Goal: Transaction & Acquisition: Obtain resource

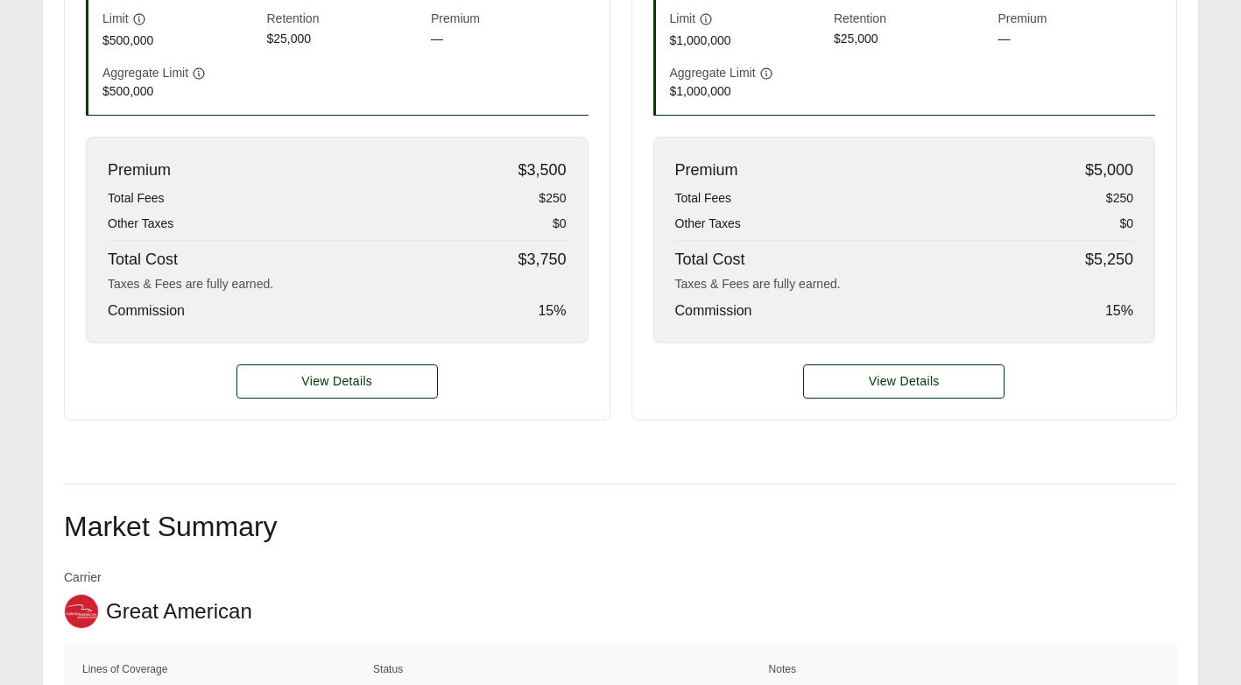
scroll to position [701, 0]
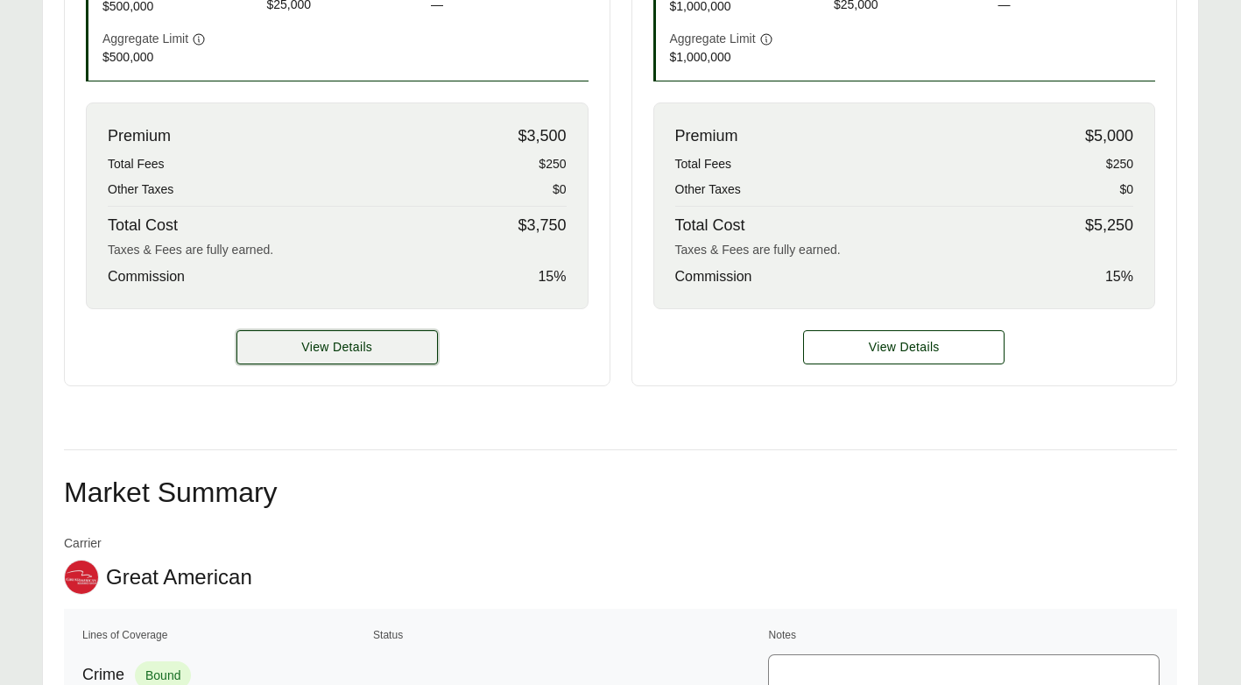
click at [377, 350] on button "View Details" at bounding box center [336, 347] width 201 height 34
click at [371, 343] on span "View Details" at bounding box center [336, 347] width 71 height 18
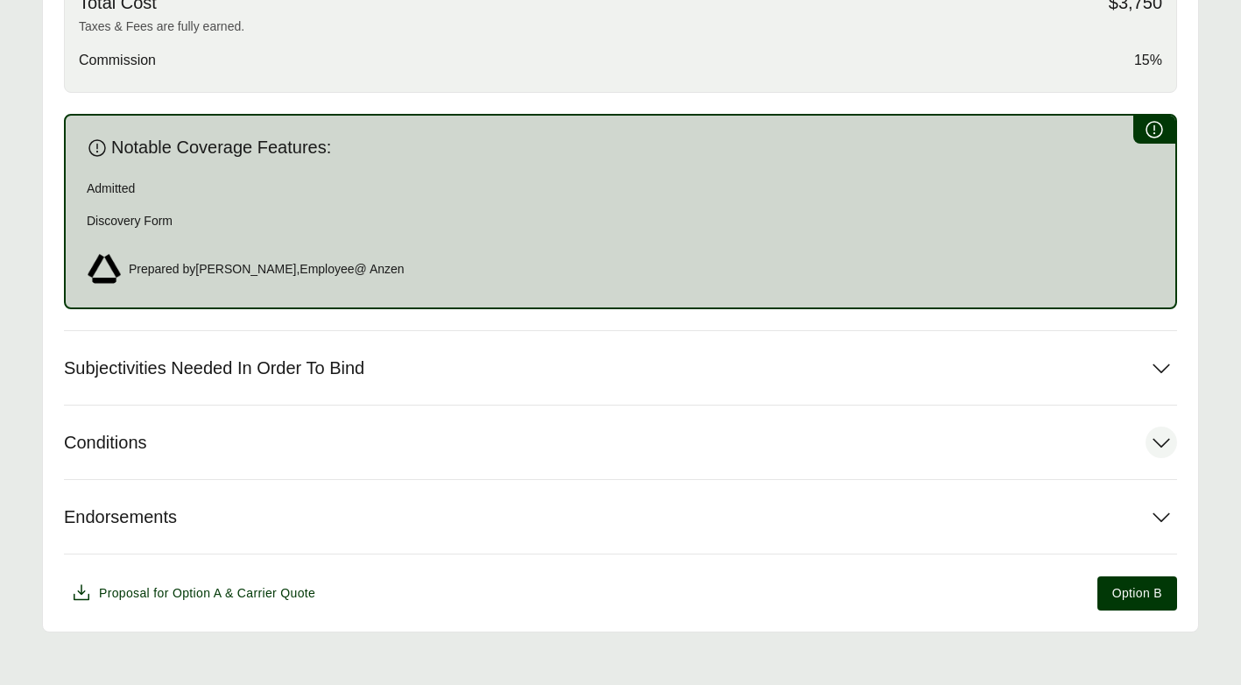
scroll to position [931, 0]
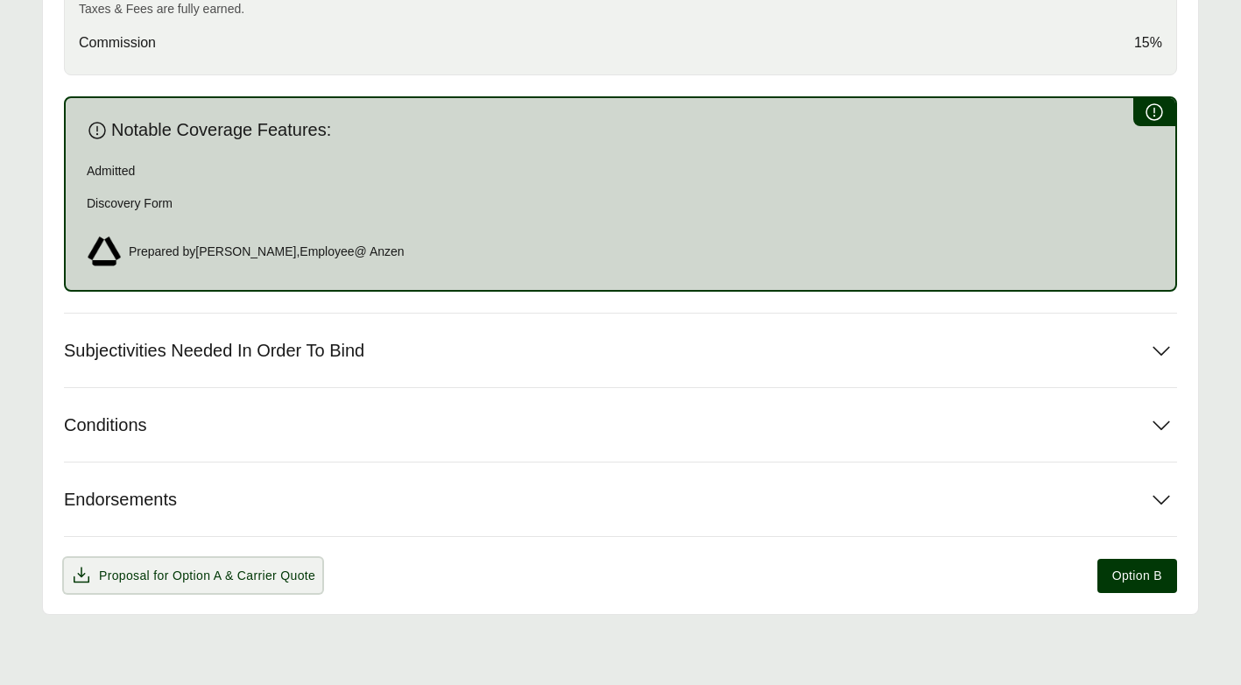
click at [205, 571] on span "Option A" at bounding box center [197, 575] width 49 height 14
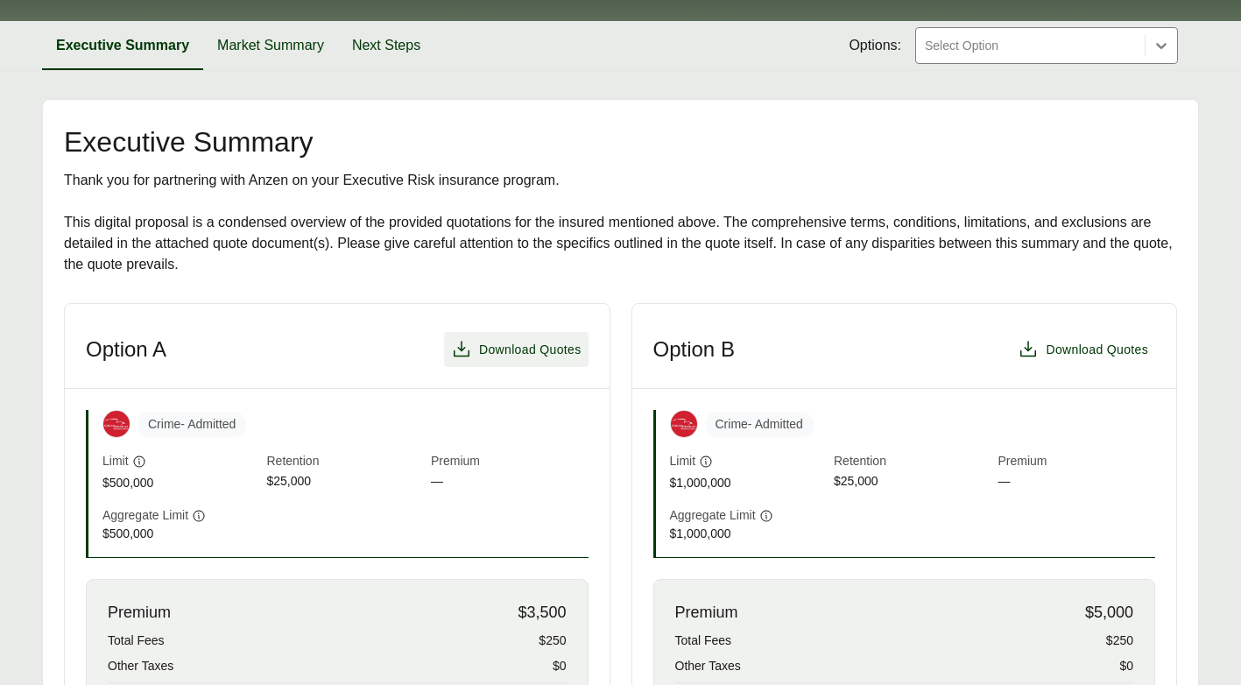
scroll to position [263, 0]
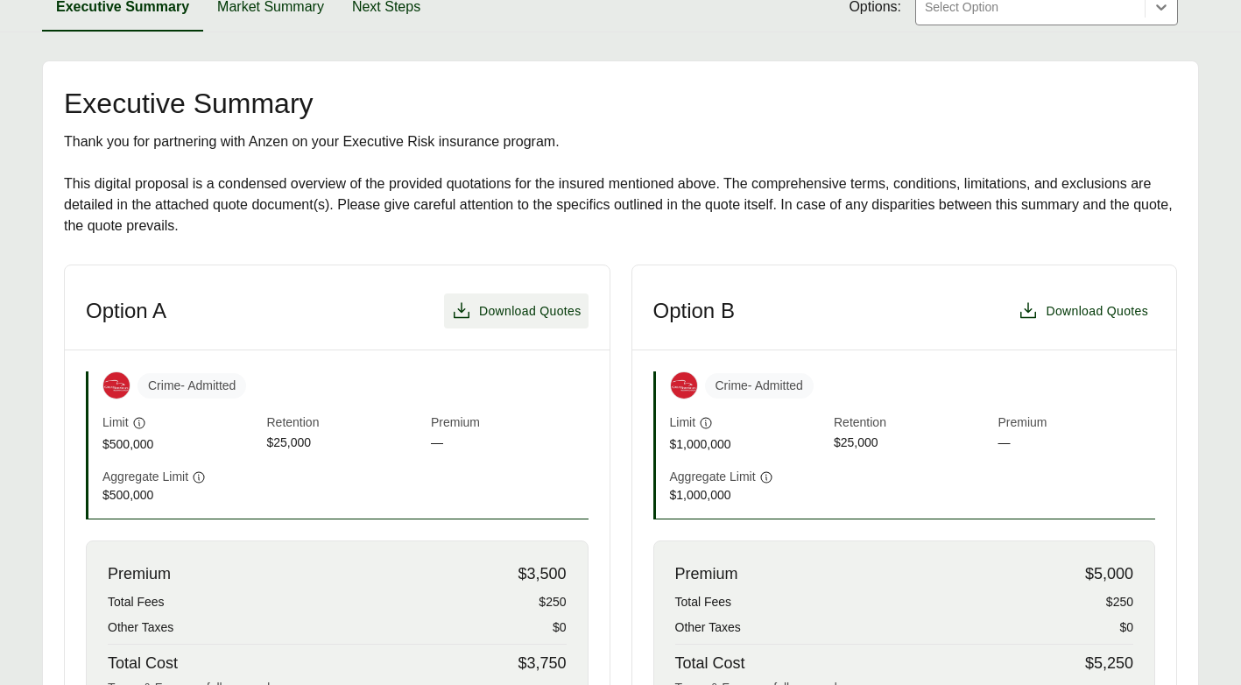
click at [525, 300] on span "Download Quotes" at bounding box center [516, 310] width 131 height 21
